Goal: Task Accomplishment & Management: Complete application form

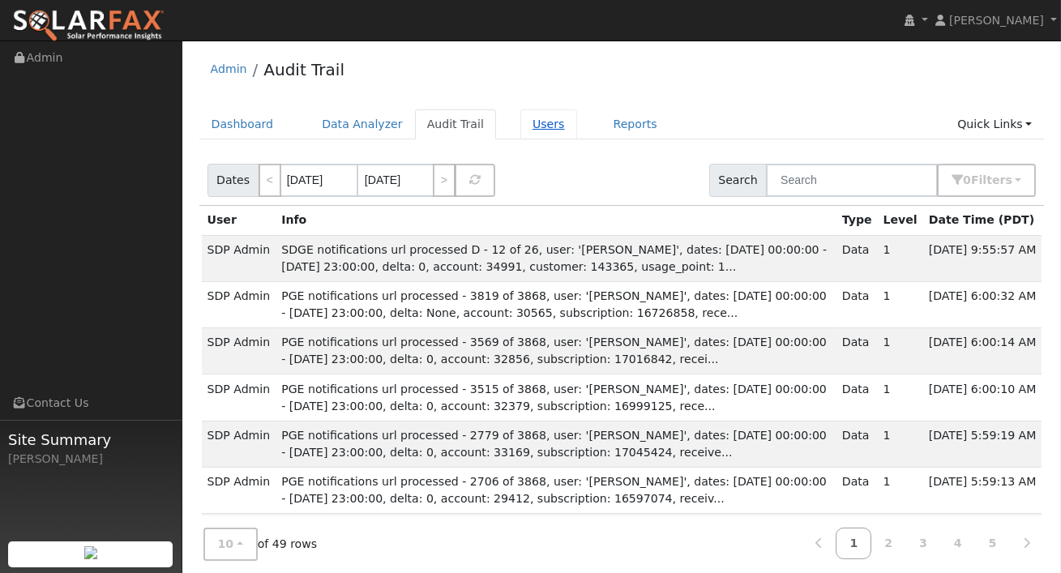
click at [524, 122] on link "Users" at bounding box center [548, 124] width 57 height 30
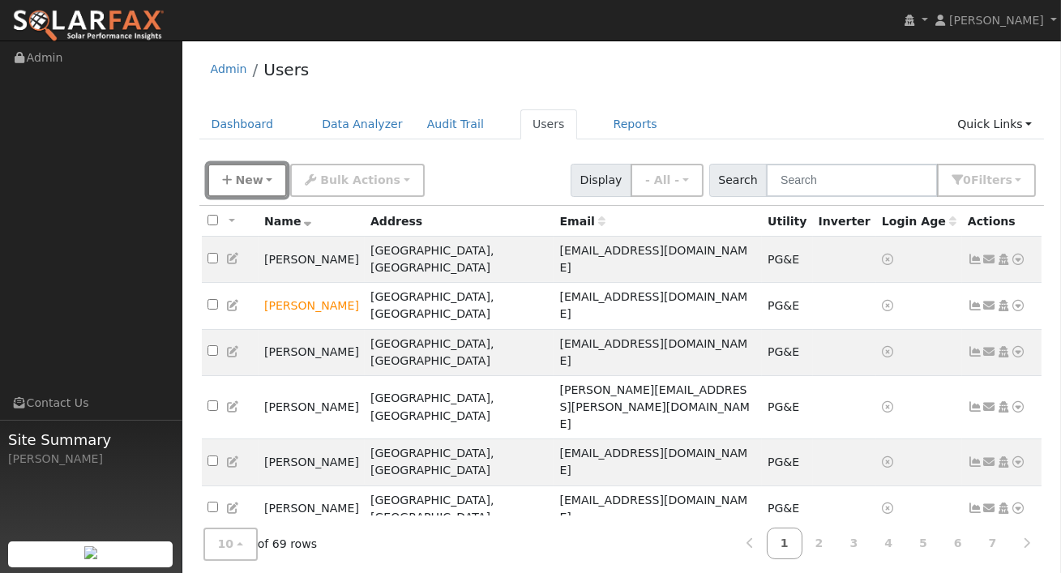
click at [263, 183] on button "New" at bounding box center [247, 180] width 80 height 33
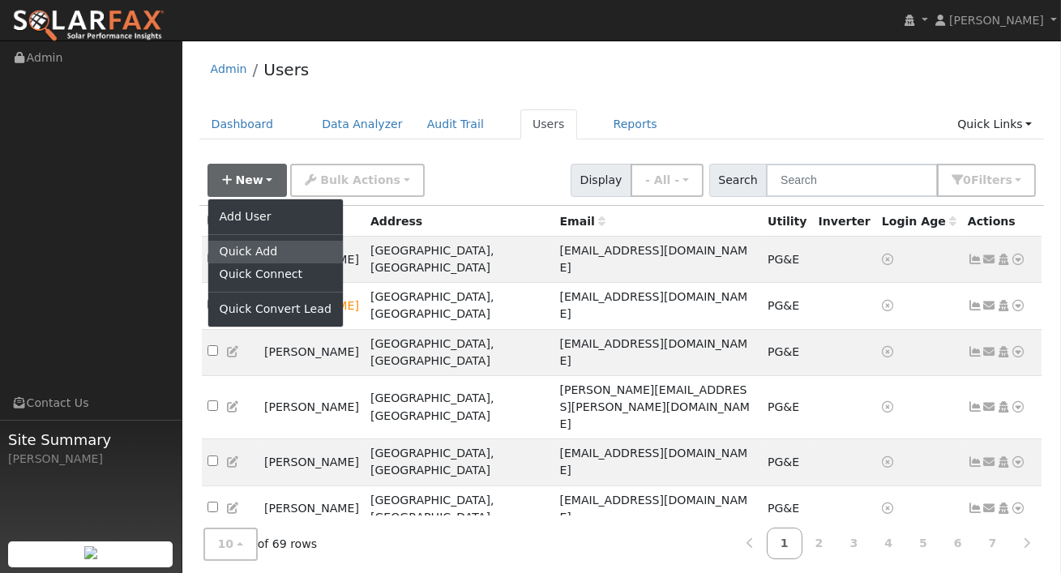
click at [265, 247] on link "Quick Add" at bounding box center [275, 252] width 135 height 23
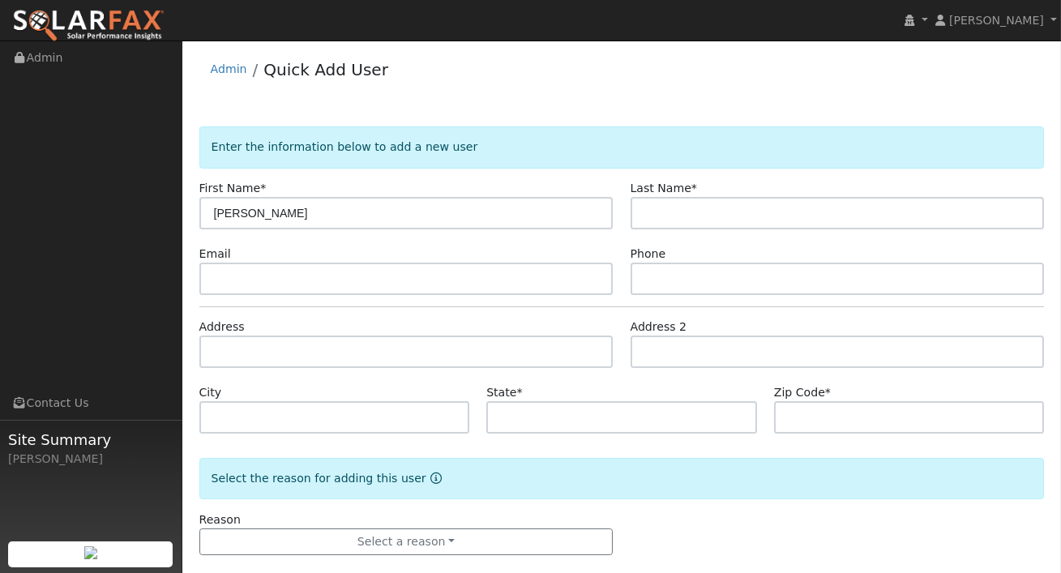
type input "Randy"
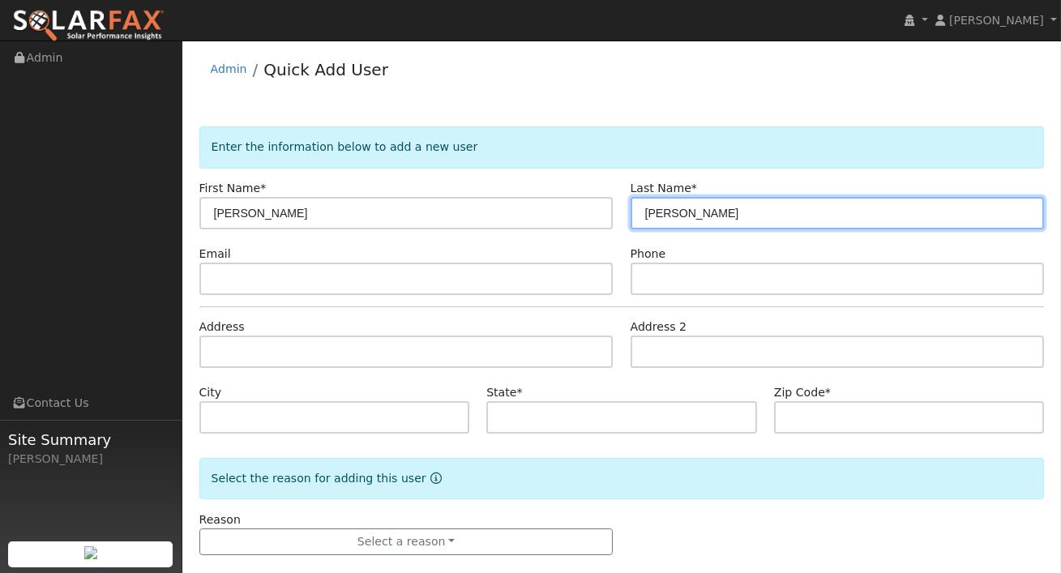
type input "Rodriquez"
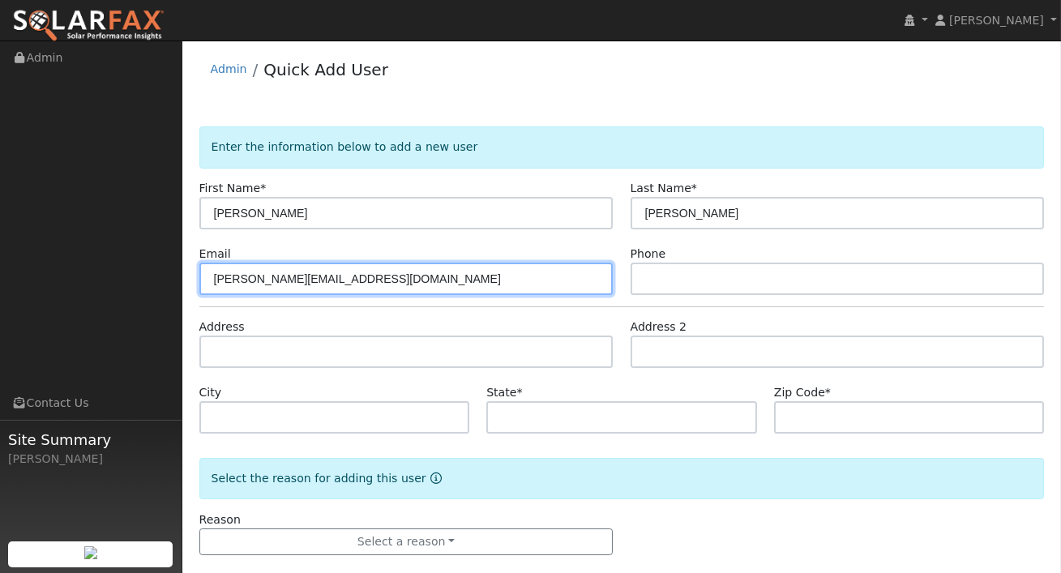
type input "[PERSON_NAME][EMAIL_ADDRESS][DOMAIN_NAME]"
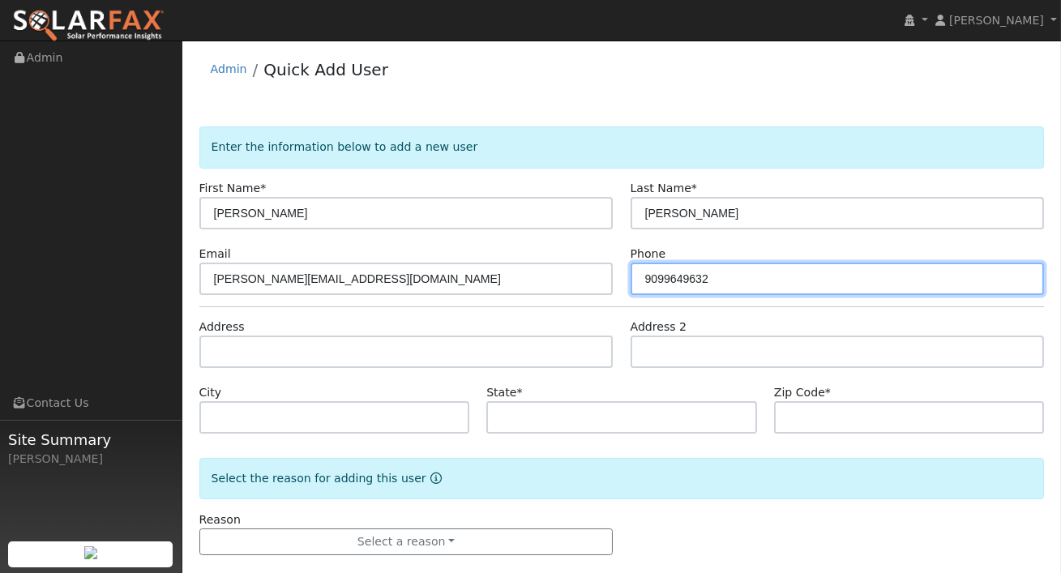
type input "9099649632"
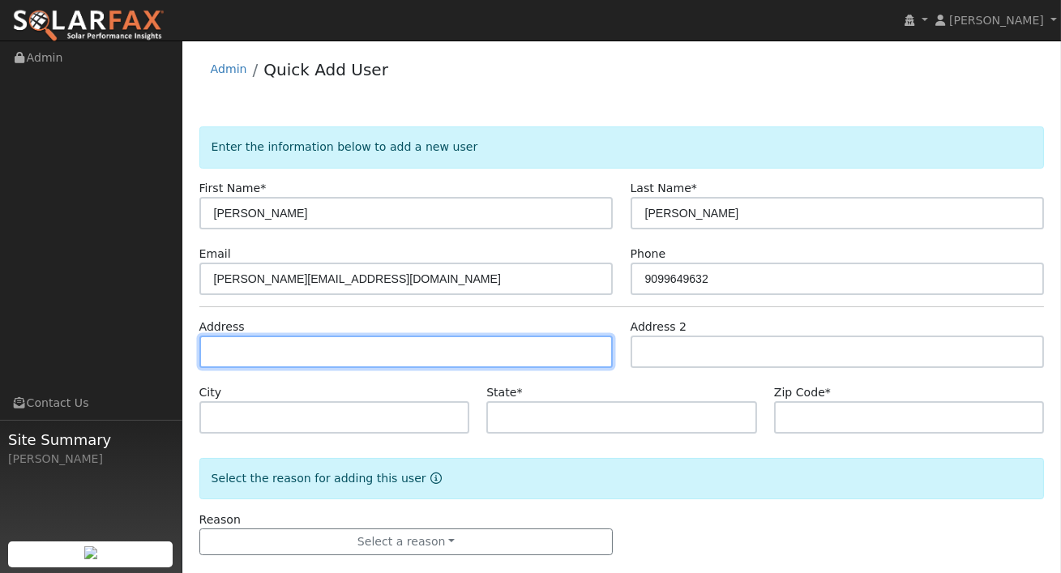
click at [330, 350] on input "text" at bounding box center [406, 352] width 414 height 32
type input "701 Featherwood Drive"
type input "Diamond Bar"
type input "CA"
type input "91765"
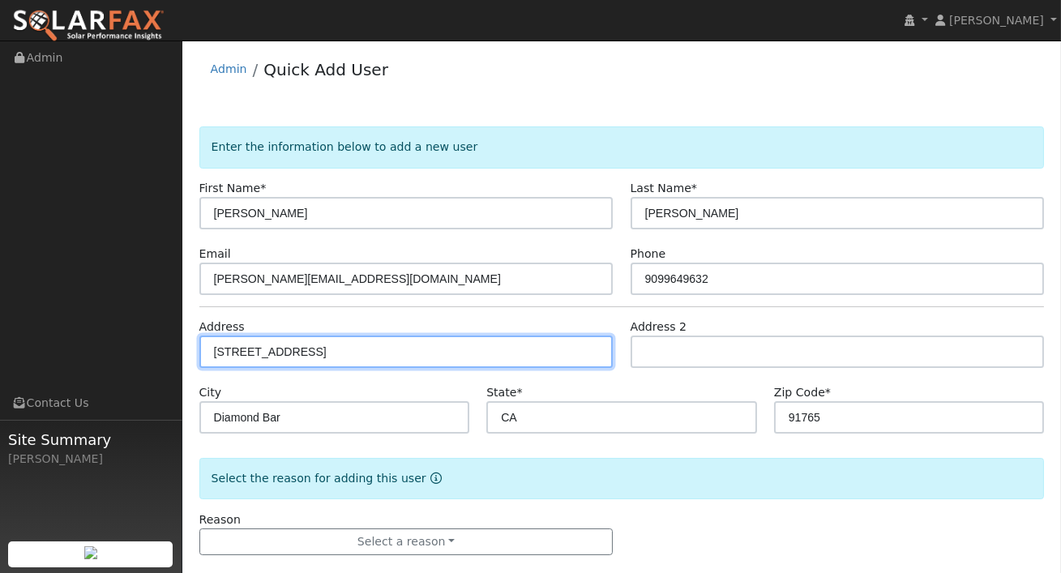
scroll to position [22, 0]
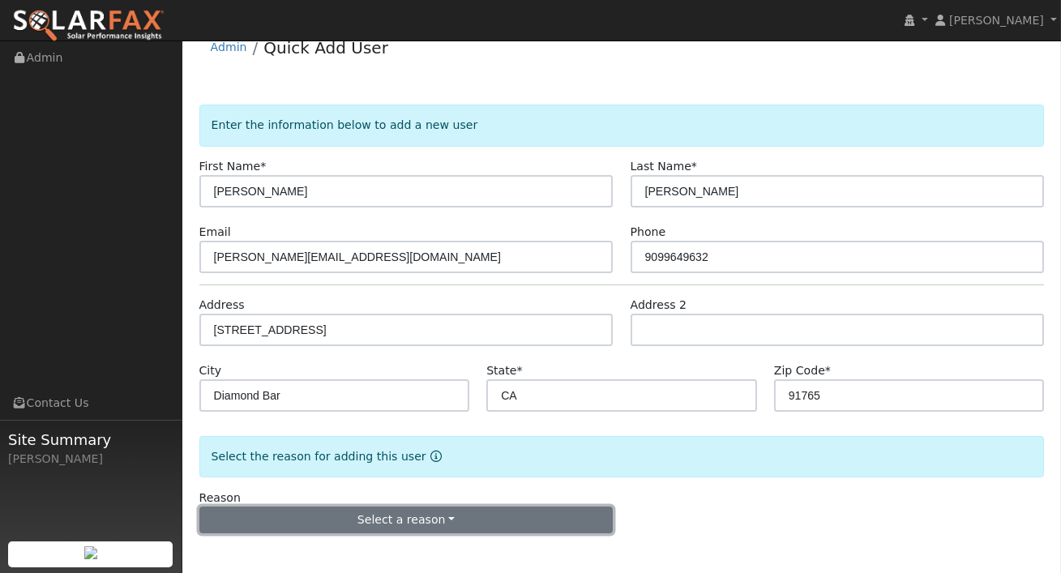
click at [437, 510] on button "Select a reason" at bounding box center [406, 521] width 414 height 28
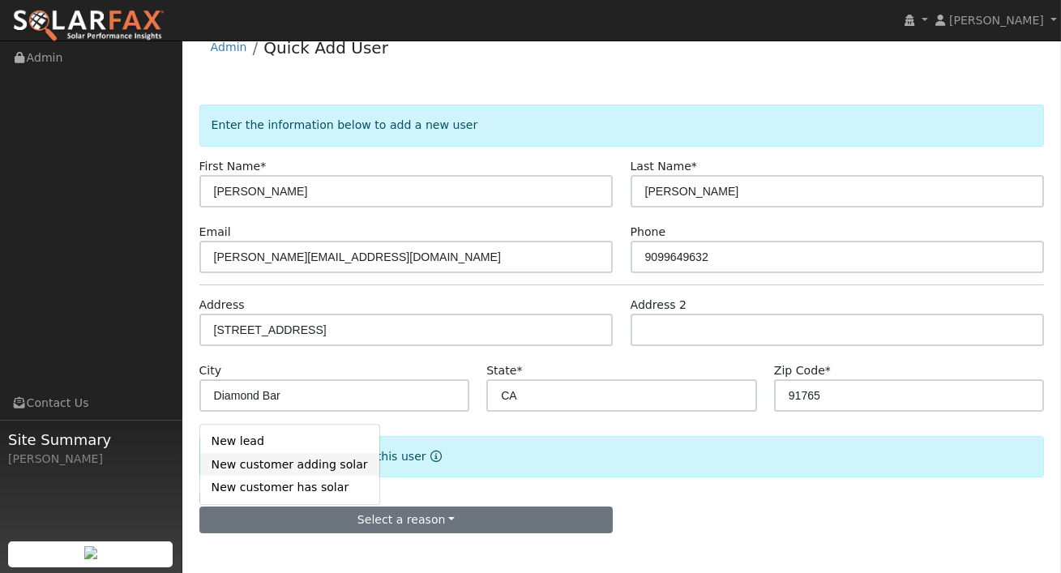
click at [303, 468] on link "New customer adding solar" at bounding box center [289, 464] width 179 height 23
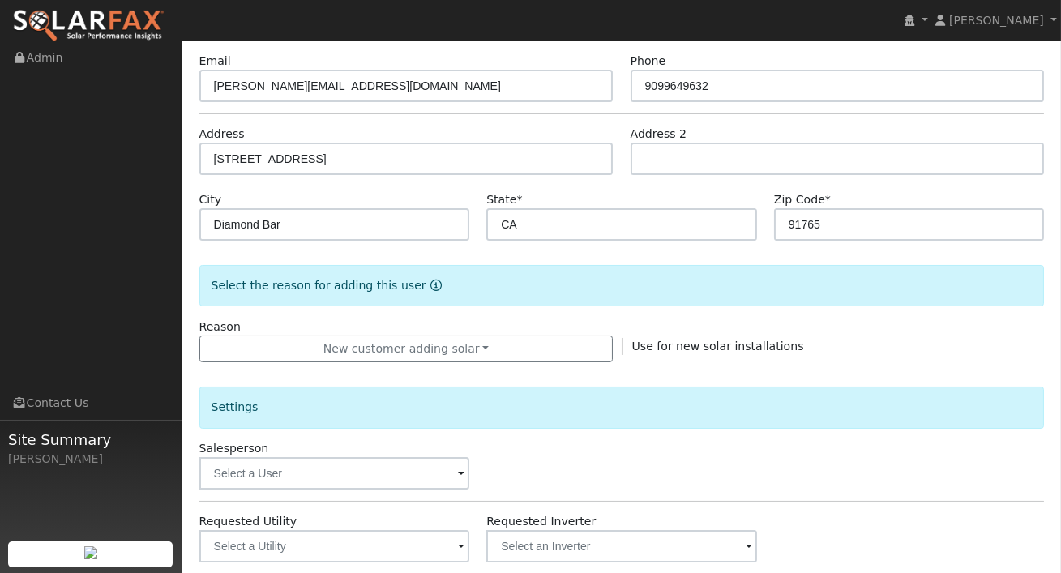
scroll to position [473, 0]
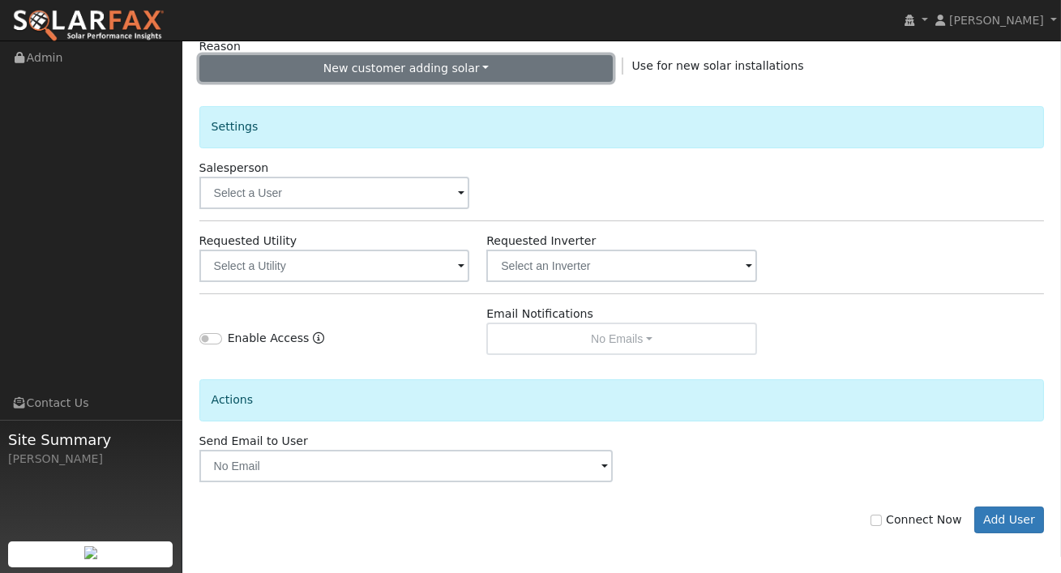
click at [465, 75] on button "New customer adding solar" at bounding box center [406, 69] width 414 height 28
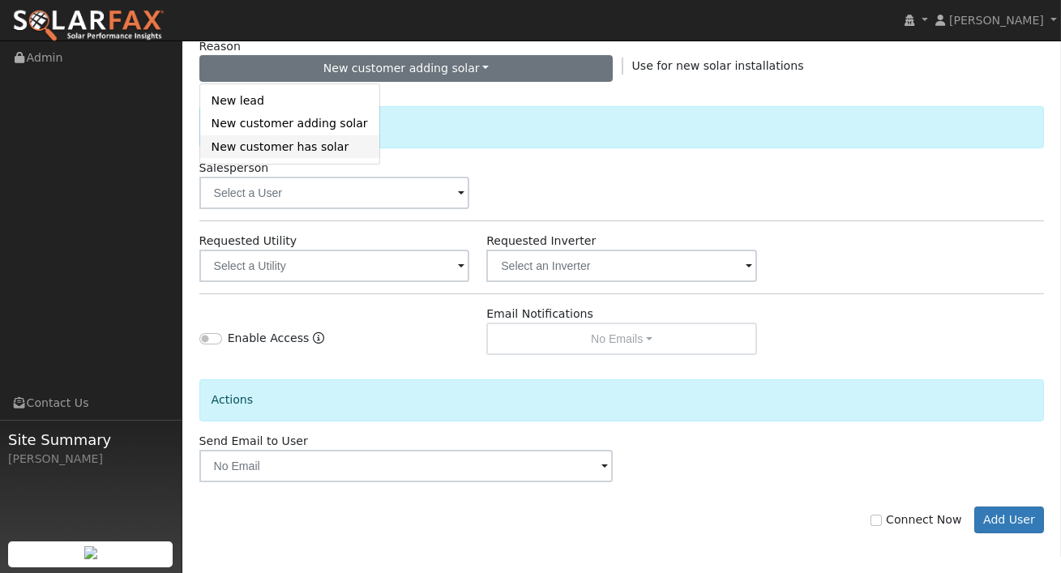
click at [316, 143] on link "New customer has solar" at bounding box center [289, 146] width 179 height 23
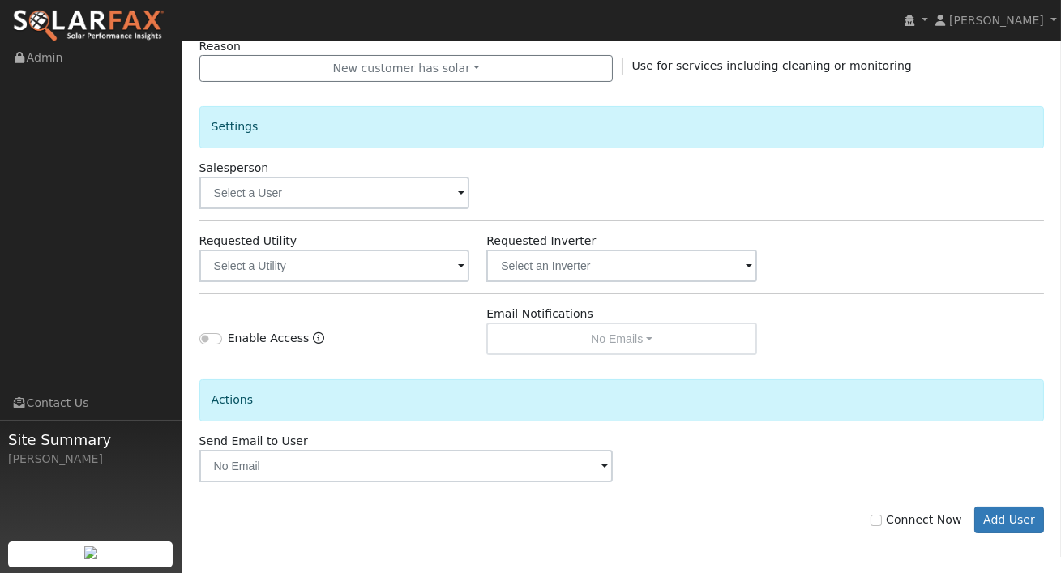
click at [469, 195] on div "Salesperson" at bounding box center [334, 184] width 288 height 49
click at [463, 195] on span at bounding box center [461, 194] width 6 height 19
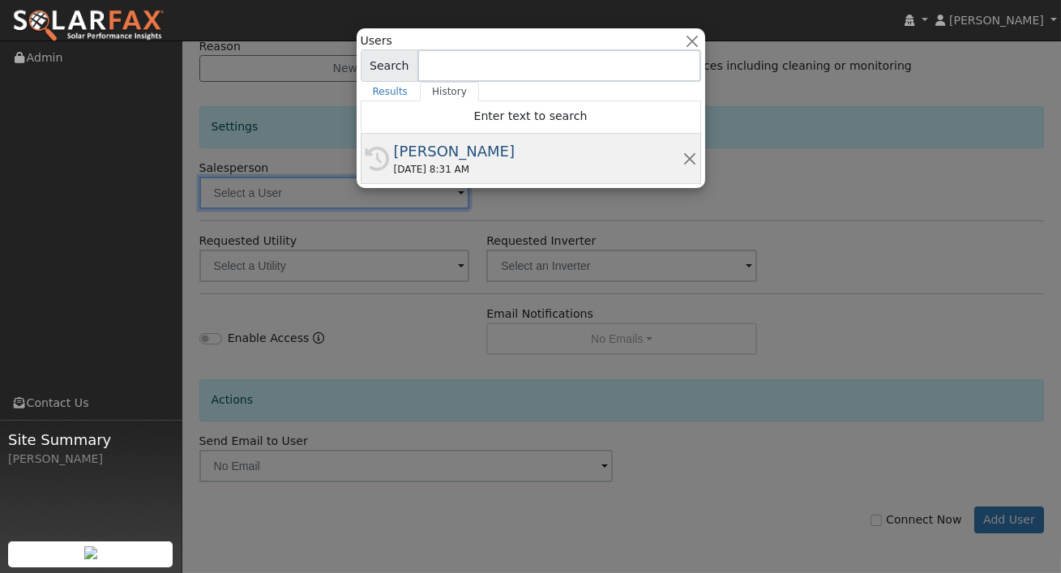
click at [436, 145] on div "[PERSON_NAME]" at bounding box center [538, 151] width 289 height 22
type input "[PERSON_NAME]"
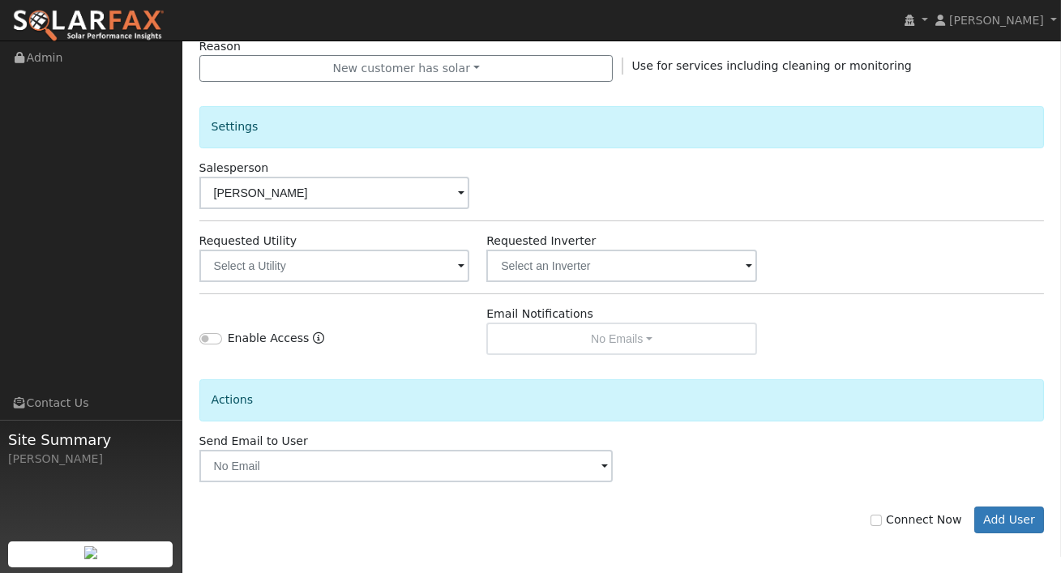
click at [460, 262] on span at bounding box center [461, 267] width 6 height 19
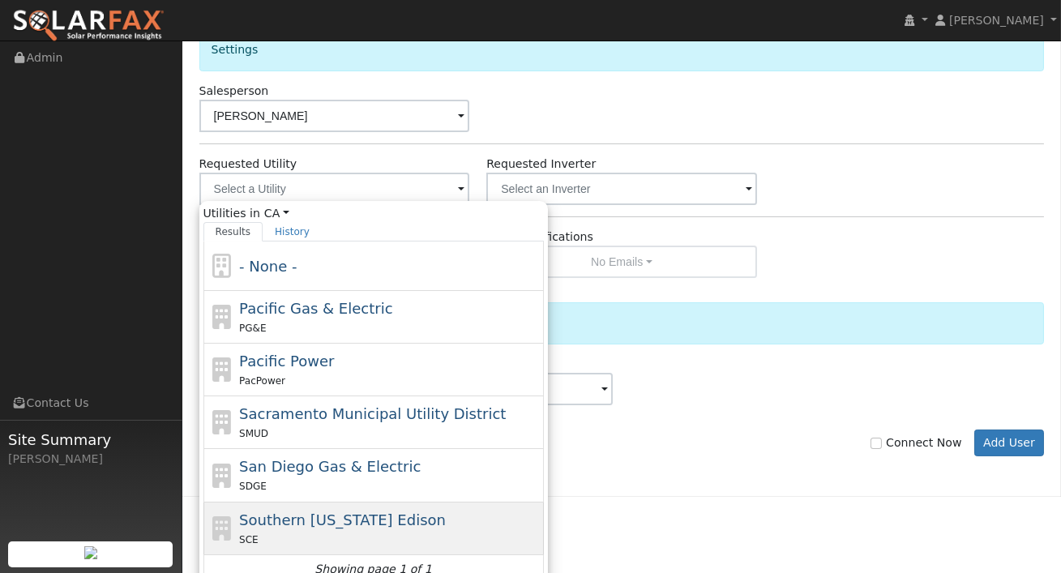
click at [383, 511] on span "Southern California Edison" at bounding box center [342, 519] width 207 height 17
type input "Southern California Edison"
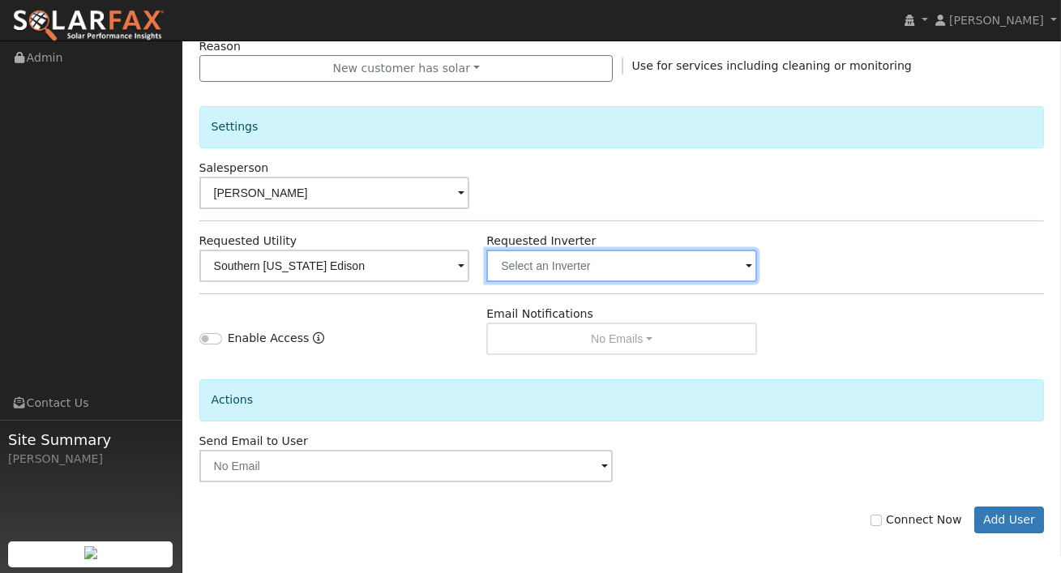
click at [470, 270] on input "text" at bounding box center [334, 266] width 271 height 32
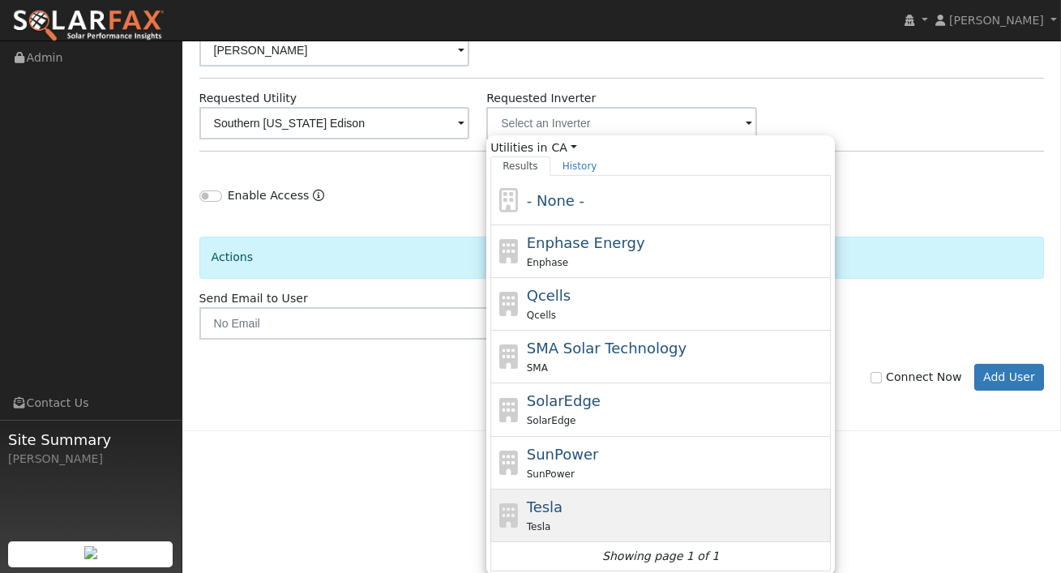
click at [569, 496] on div "Tesla Tesla" at bounding box center [677, 515] width 301 height 39
type input "Tesla"
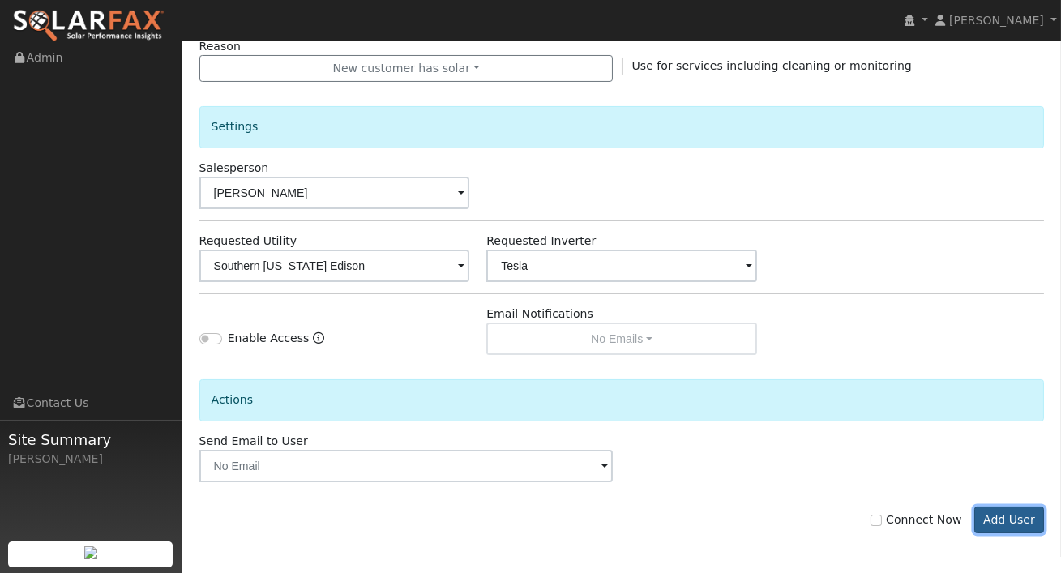
click at [1015, 519] on button "Add User" at bounding box center [1009, 521] width 71 height 28
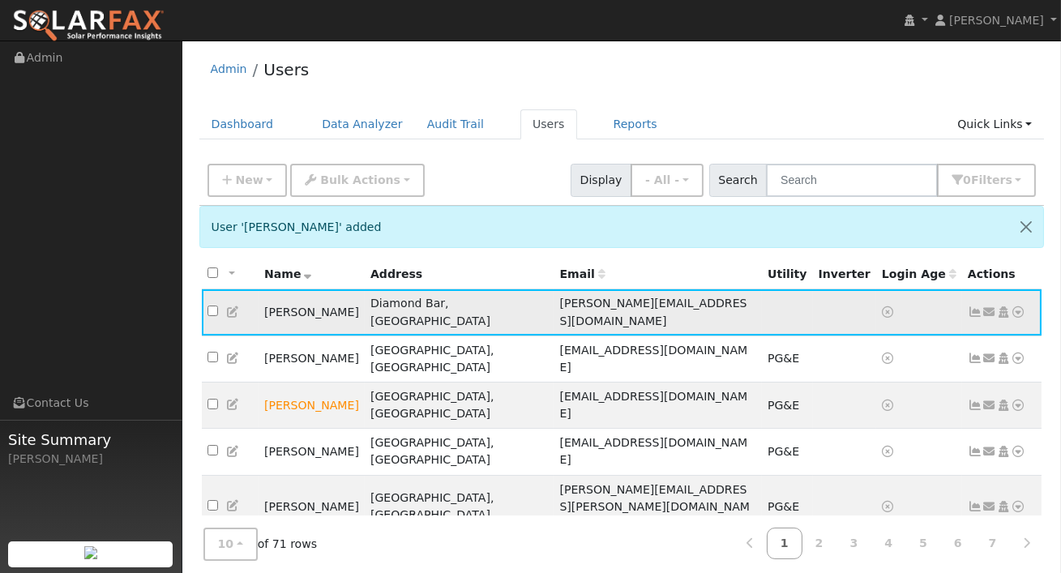
click at [1023, 306] on icon at bounding box center [1018, 311] width 15 height 11
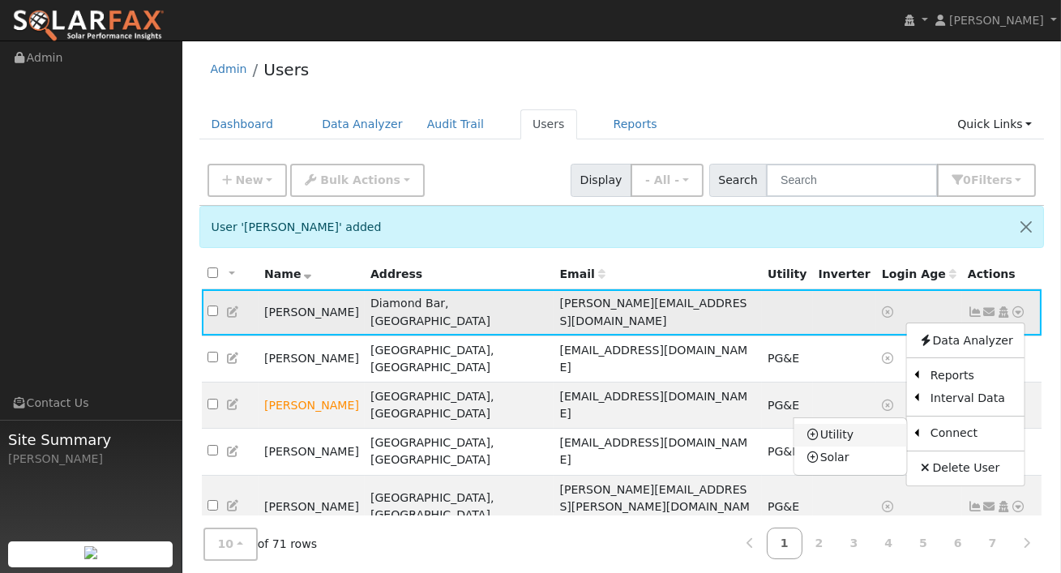
click at [870, 431] on link "Utility" at bounding box center [850, 435] width 113 height 23
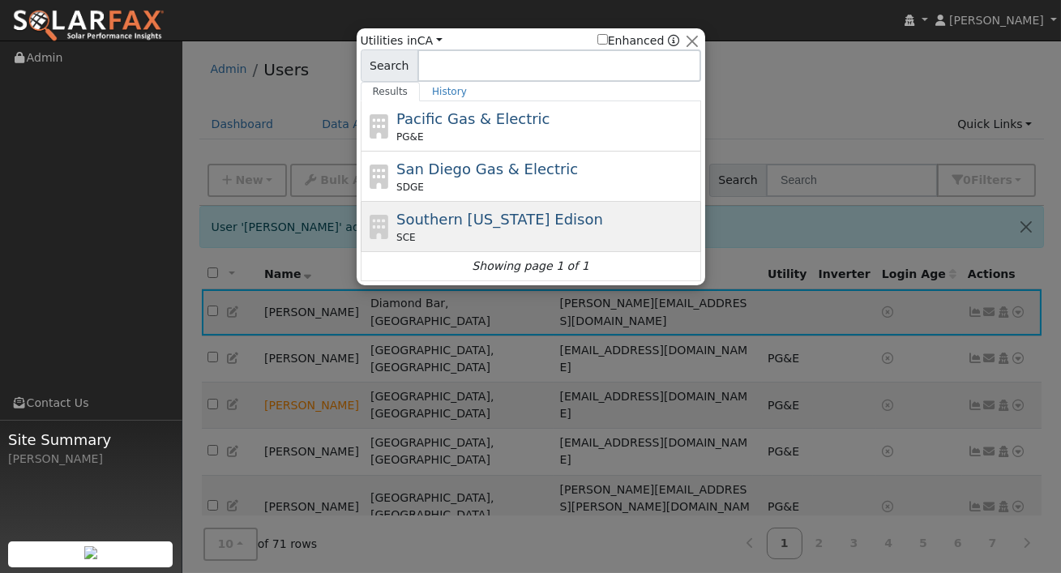
click at [521, 212] on span "Southern California Edison" at bounding box center [499, 219] width 207 height 17
